Goal: Task Accomplishment & Management: Manage account settings

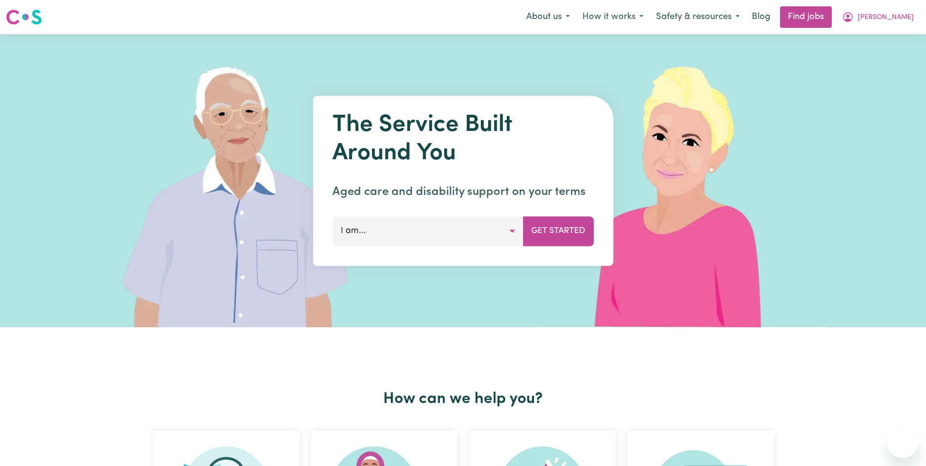
click at [908, 18] on span "[PERSON_NAME]" at bounding box center [886, 17] width 56 height 11
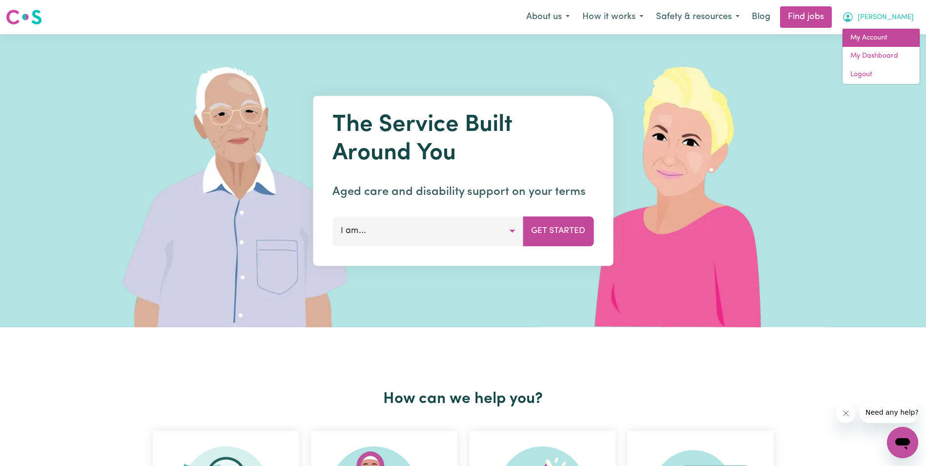
click at [866, 38] on link "My Account" at bounding box center [881, 38] width 77 height 19
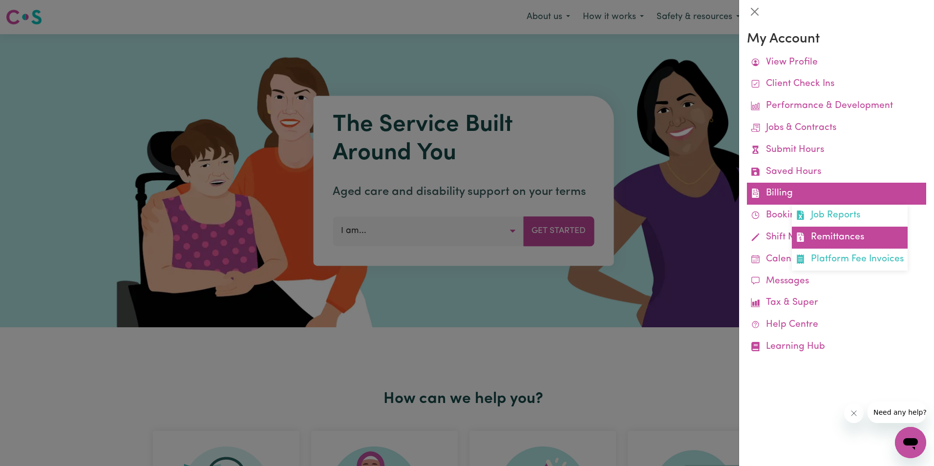
click at [824, 238] on link "Remittances" at bounding box center [849, 238] width 116 height 22
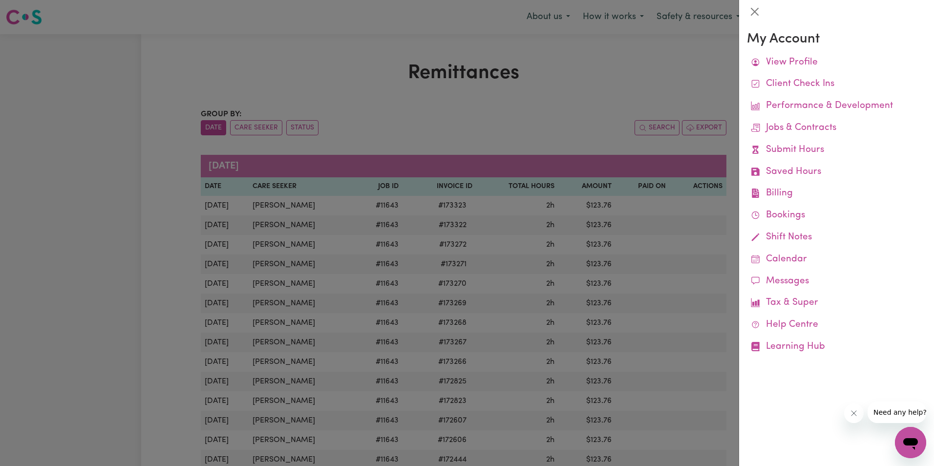
click at [370, 121] on div at bounding box center [467, 233] width 934 height 466
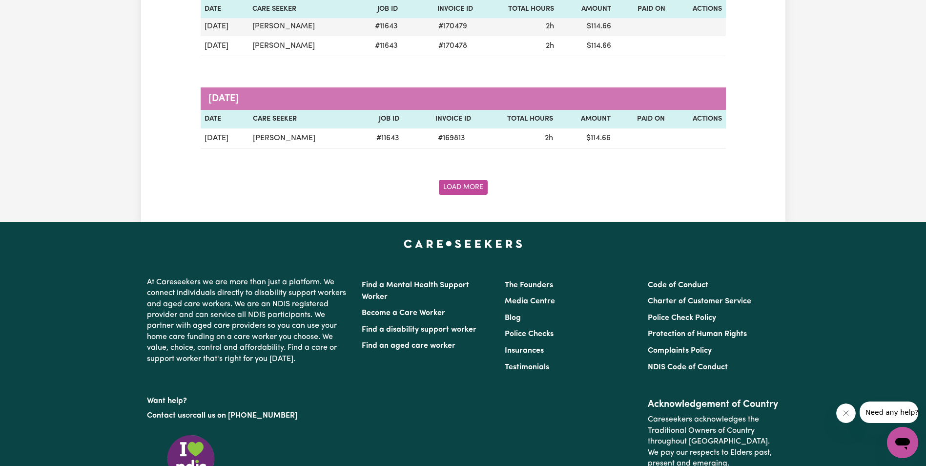
scroll to position [1172, 0]
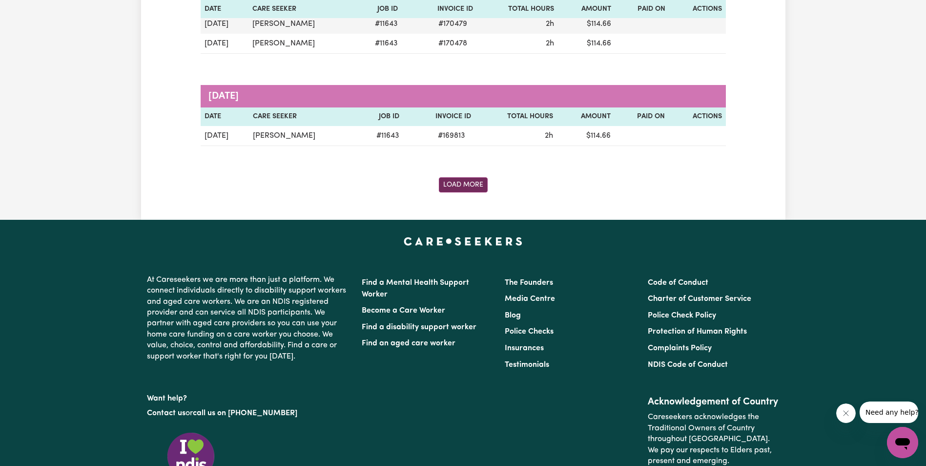
click at [458, 181] on button "Load More" at bounding box center [463, 184] width 49 height 15
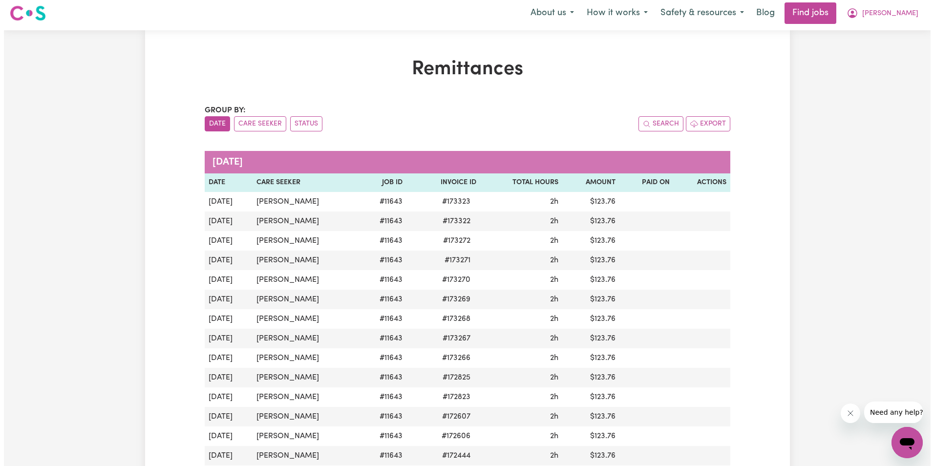
scroll to position [0, 0]
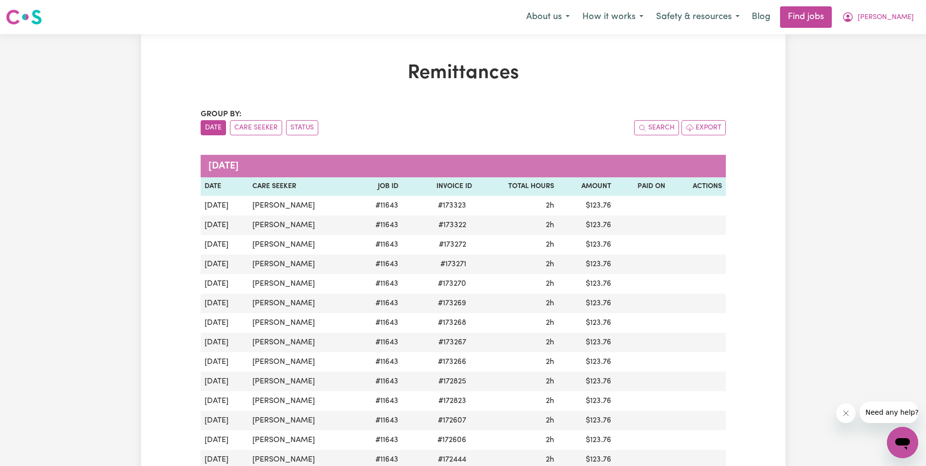
click at [612, 72] on h1 "Remittances" at bounding box center [463, 73] width 525 height 23
click at [906, 16] on span "[PERSON_NAME]" at bounding box center [886, 17] width 56 height 11
click at [871, 37] on link "My Account" at bounding box center [881, 38] width 77 height 19
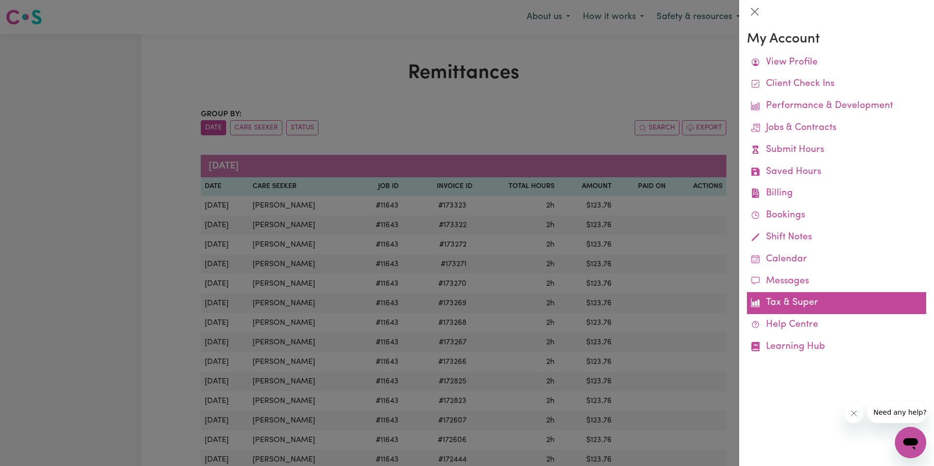
click at [813, 301] on link "Tax & Super" at bounding box center [836, 303] width 179 height 22
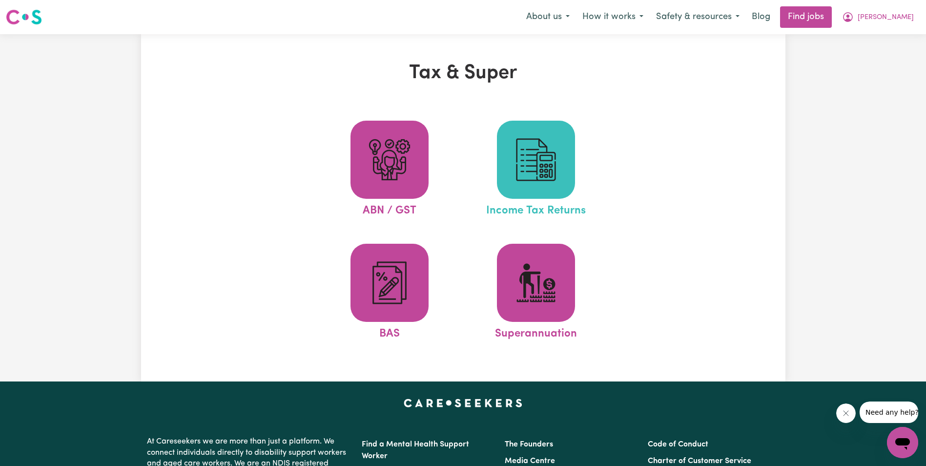
click at [550, 171] on img at bounding box center [536, 159] width 47 height 47
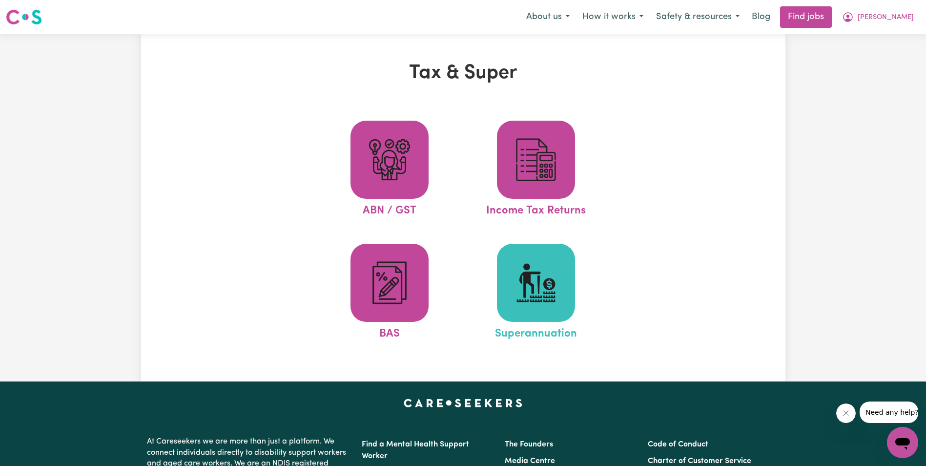
click at [551, 287] on img at bounding box center [536, 282] width 47 height 47
click at [546, 296] on img at bounding box center [536, 282] width 47 height 47
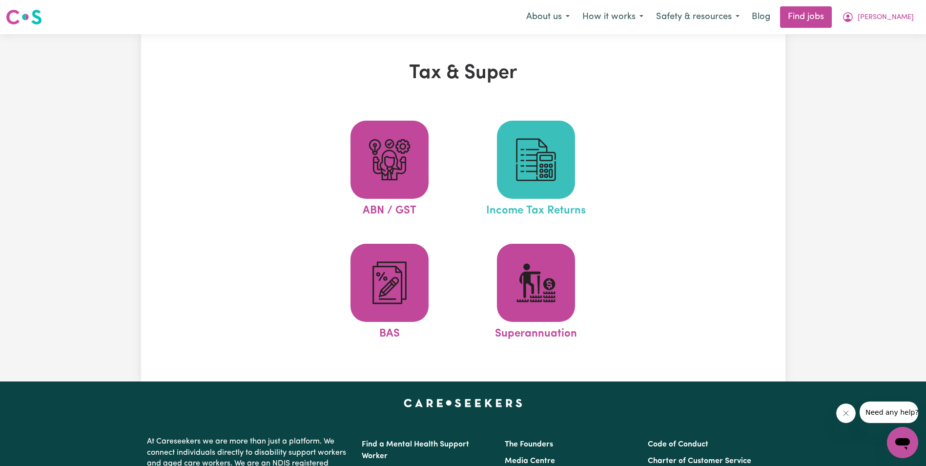
click at [545, 175] on img at bounding box center [536, 159] width 47 height 47
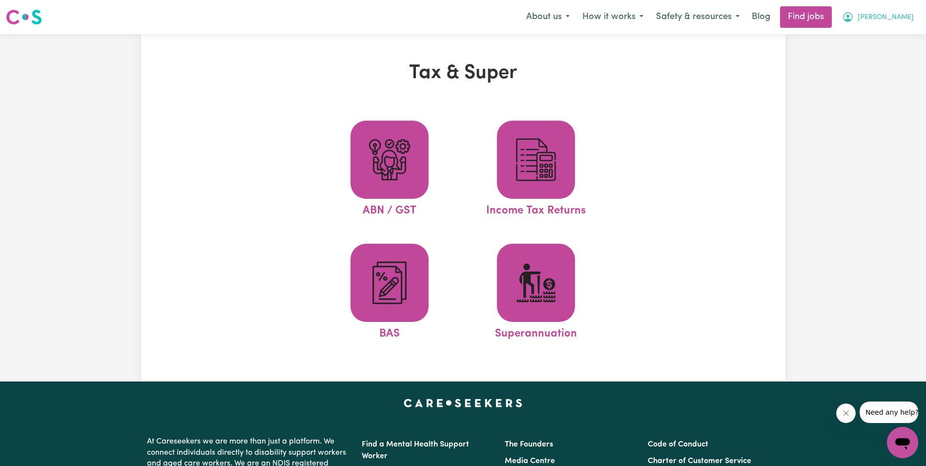
click at [897, 19] on span "[PERSON_NAME]" at bounding box center [886, 17] width 56 height 11
click at [877, 38] on link "My Account" at bounding box center [881, 38] width 77 height 19
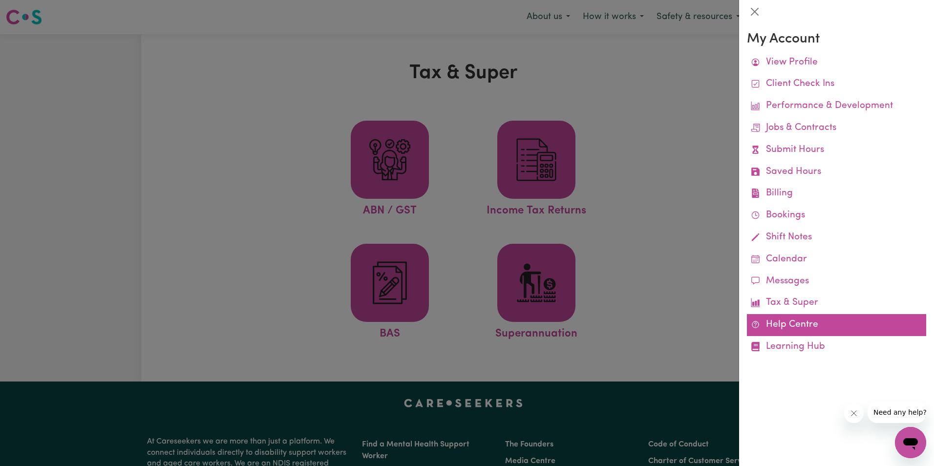
click at [797, 325] on link "Help Centre" at bounding box center [836, 325] width 179 height 22
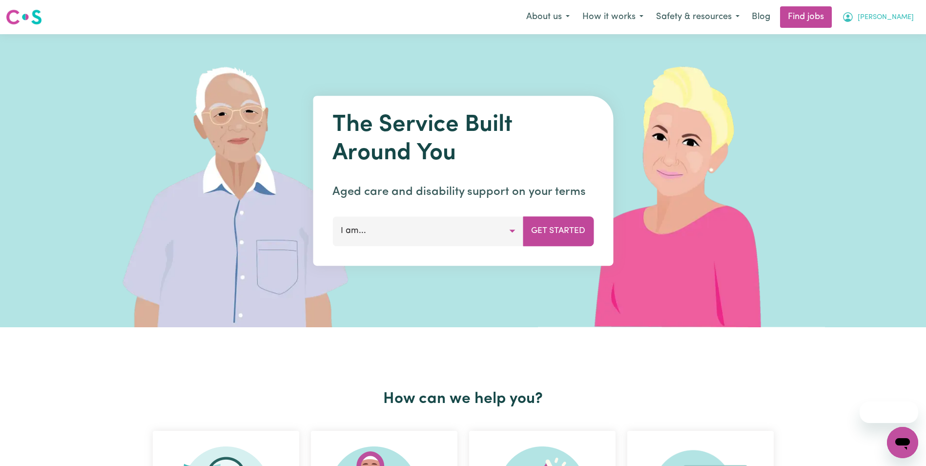
drag, startPoint x: 0, startPoint y: 0, endPoint x: 905, endPoint y: 16, distance: 904.9
click at [905, 15] on span "Silvia" at bounding box center [886, 17] width 56 height 11
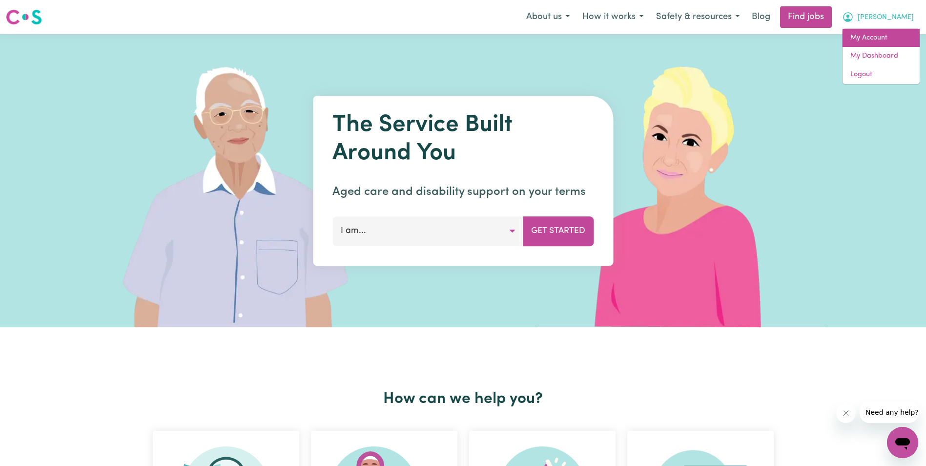
click at [877, 34] on link "My Account" at bounding box center [881, 38] width 77 height 19
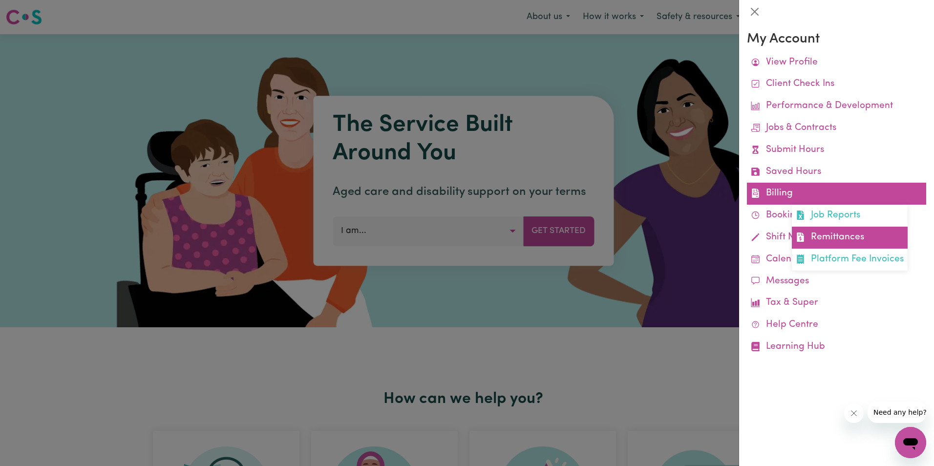
click at [836, 237] on link "Remittances" at bounding box center [849, 238] width 116 height 22
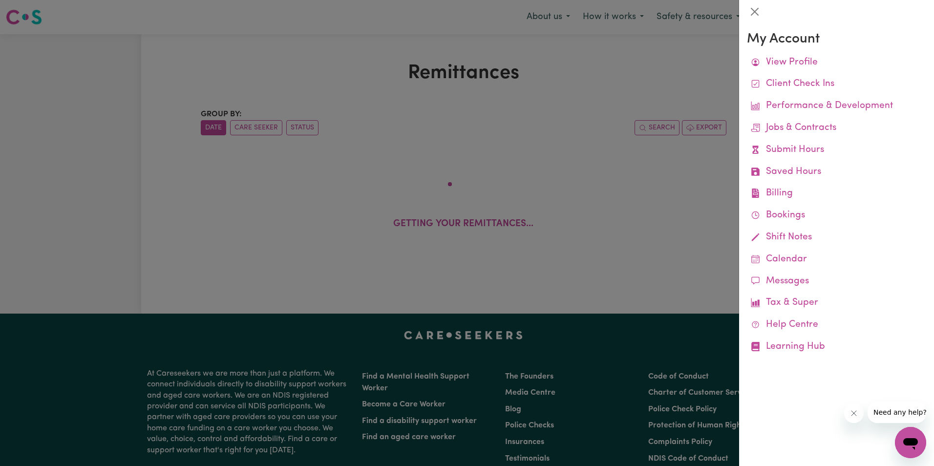
click at [295, 66] on div at bounding box center [467, 233] width 934 height 466
